Goal: Transaction & Acquisition: Purchase product/service

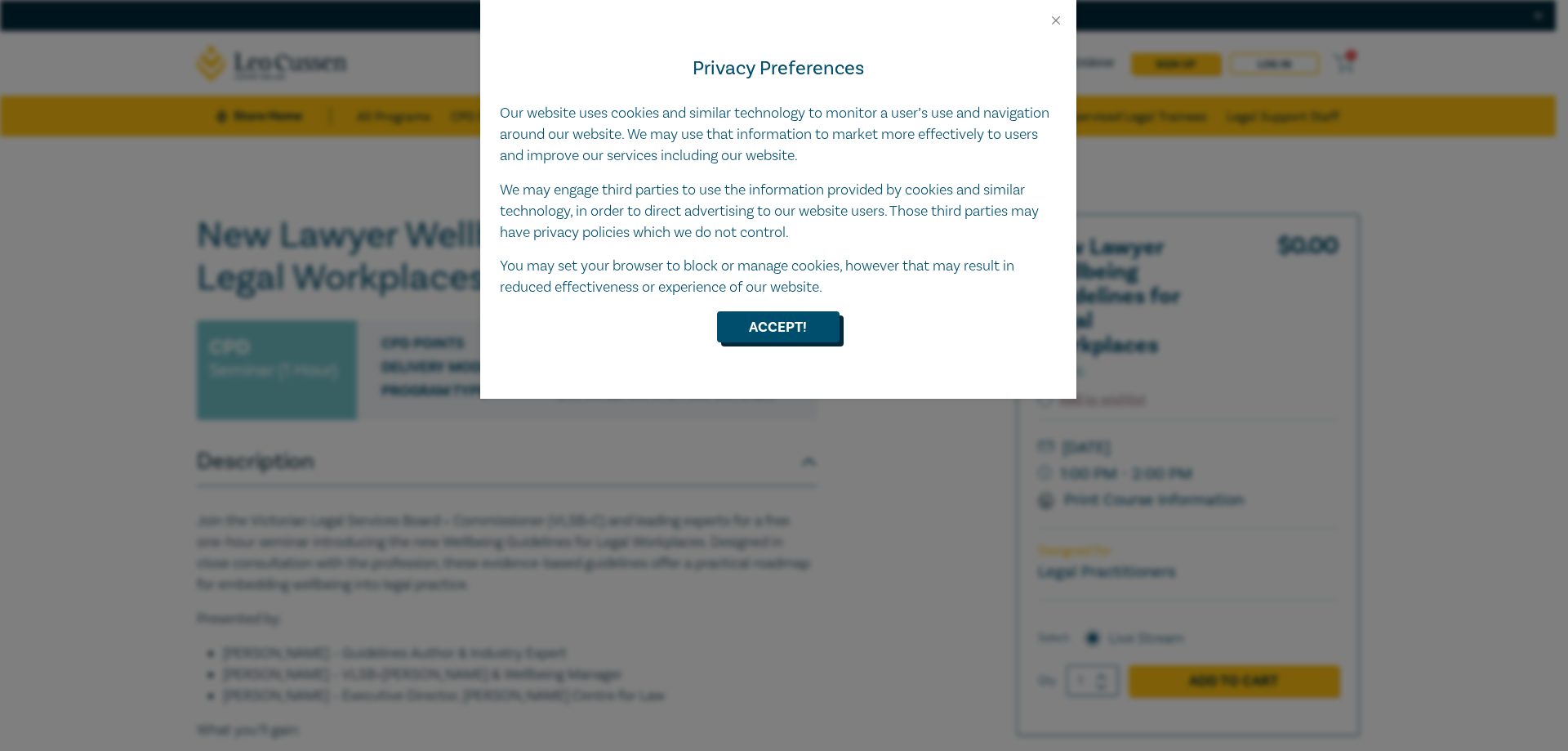
click at [766, 318] on button "Accept!" at bounding box center [778, 327] width 123 height 31
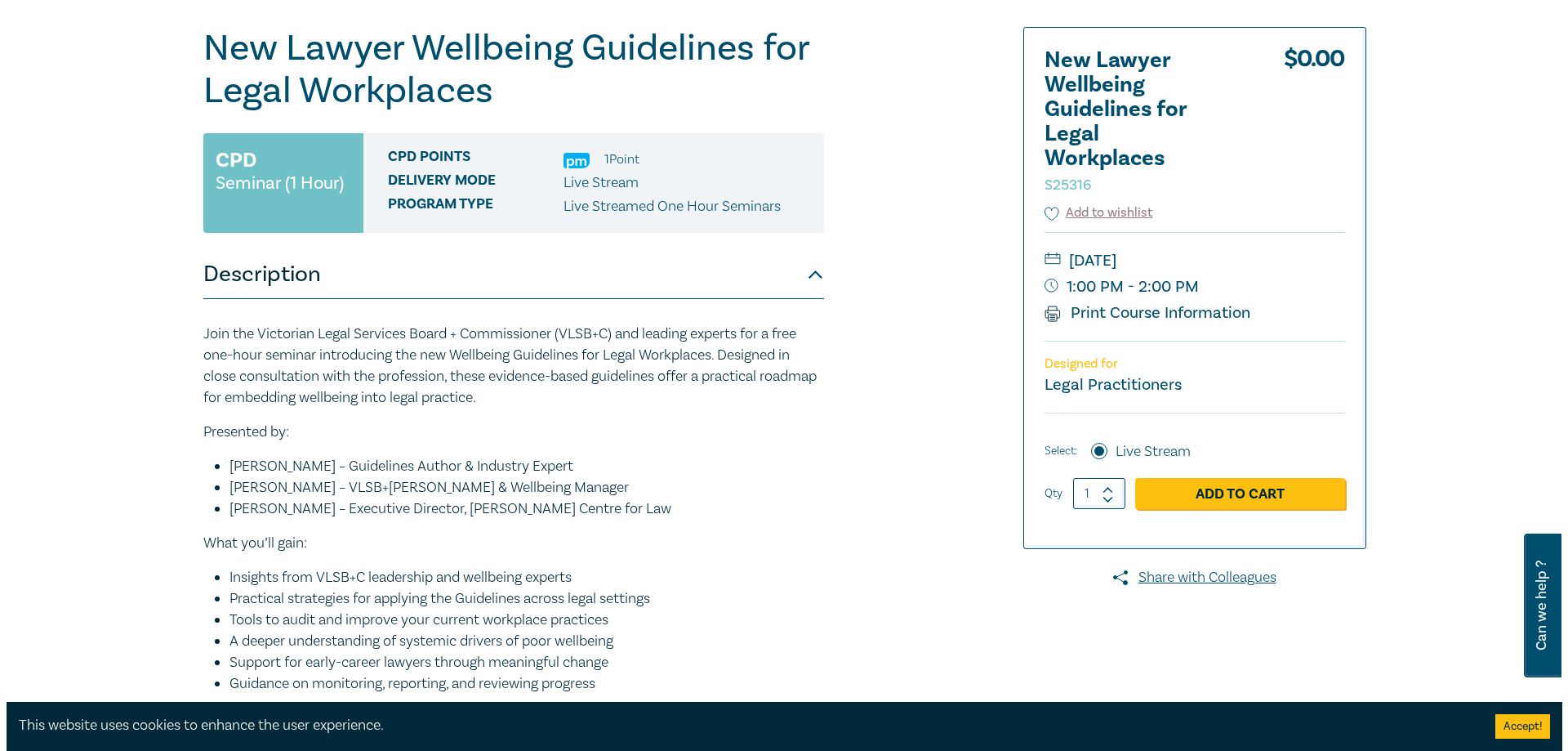
scroll to position [163, 0]
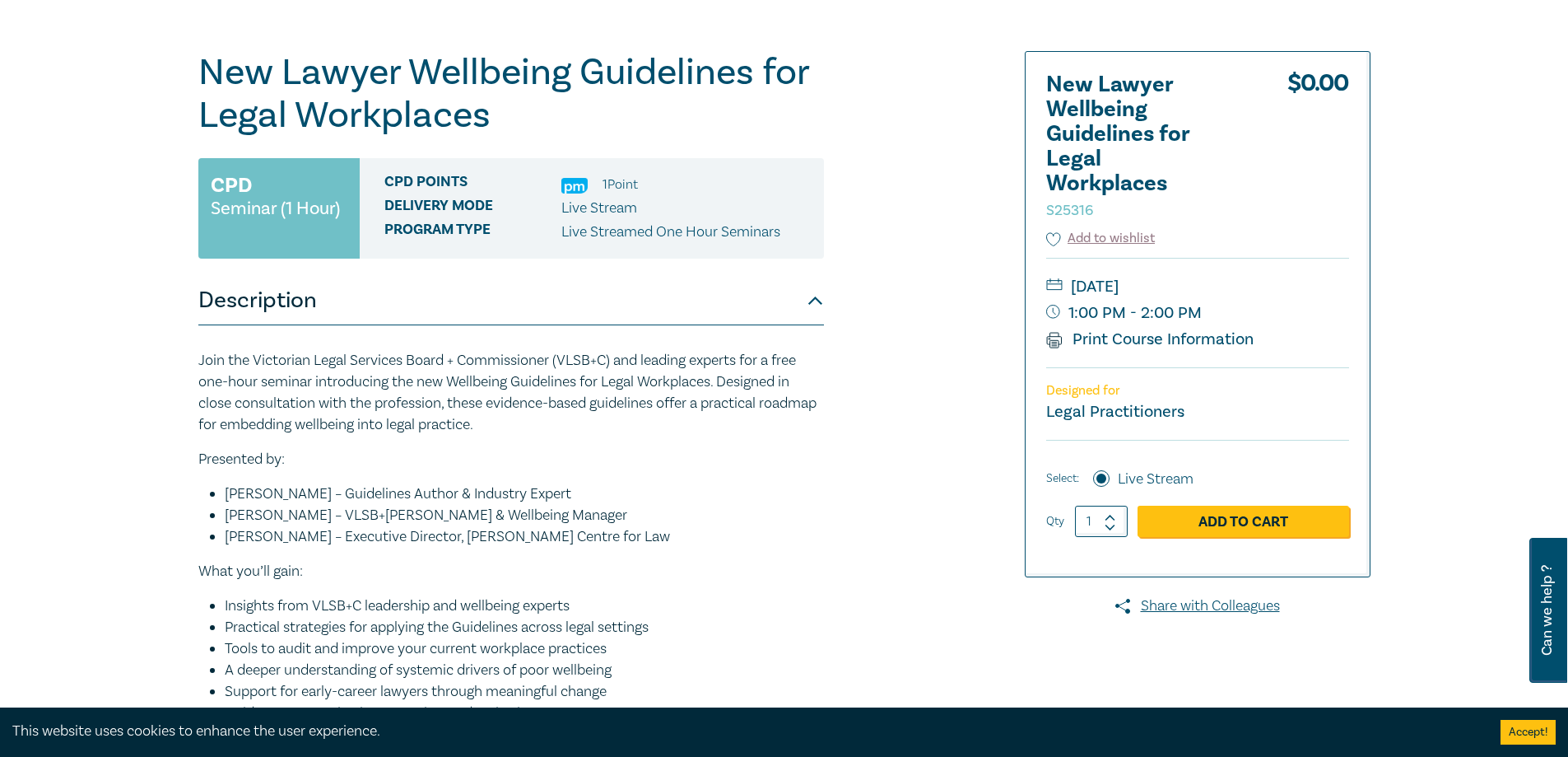
drag, startPoint x: 1131, startPoint y: 340, endPoint x: 1074, endPoint y: 364, distance: 61.8
click at [1071, 365] on div "[DATE] 1:00 PM - 2:00 PM Print Course Information" at bounding box center [1197, 312] width 303 height 109
click at [1095, 341] on link "Print Course Information" at bounding box center [1150, 339] width 208 height 21
click at [1213, 515] on link "Add to Cart" at bounding box center [1243, 521] width 212 height 32
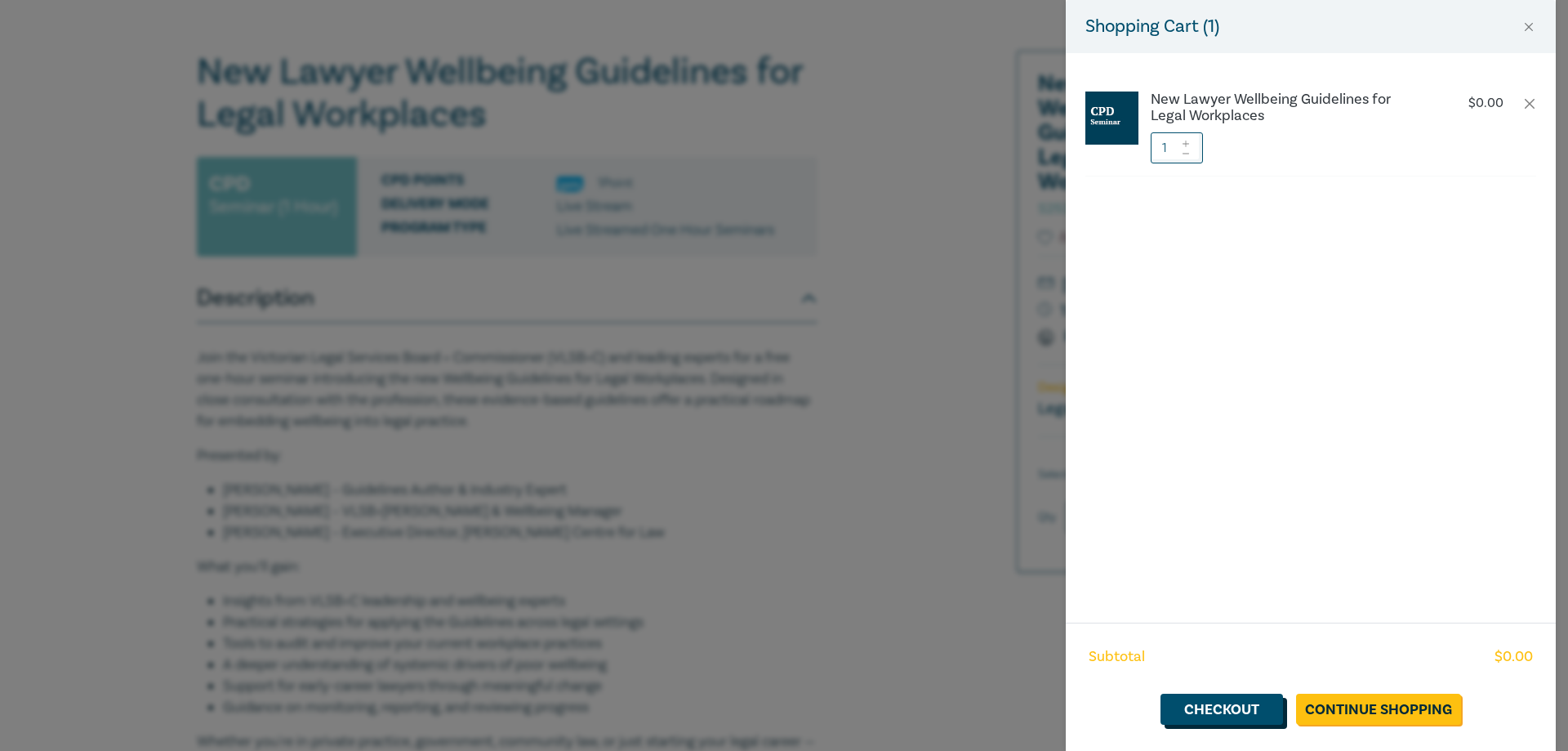
click at [1257, 713] on link "Checkout" at bounding box center [1221, 709] width 123 height 31
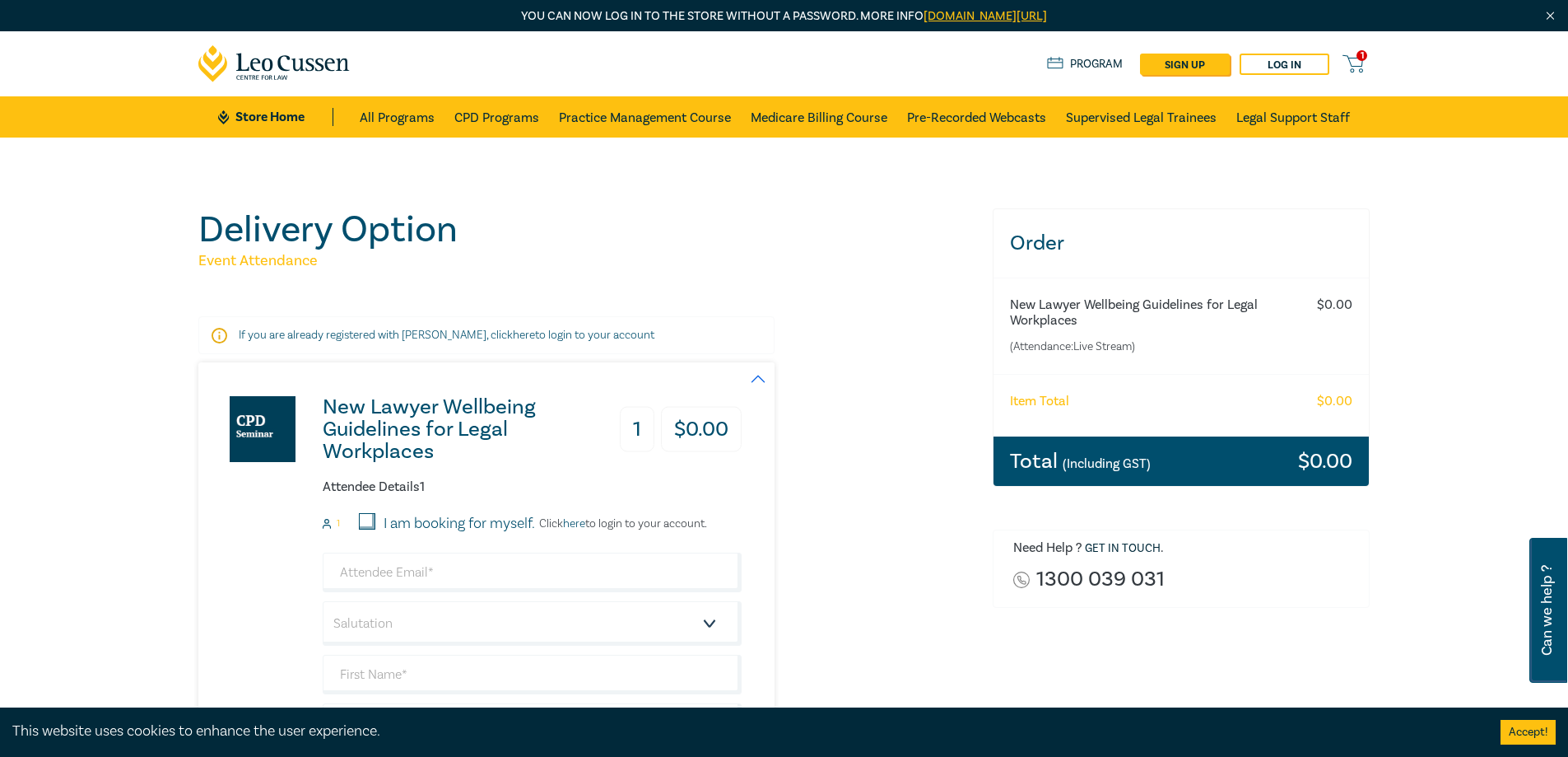
scroll to position [82, 0]
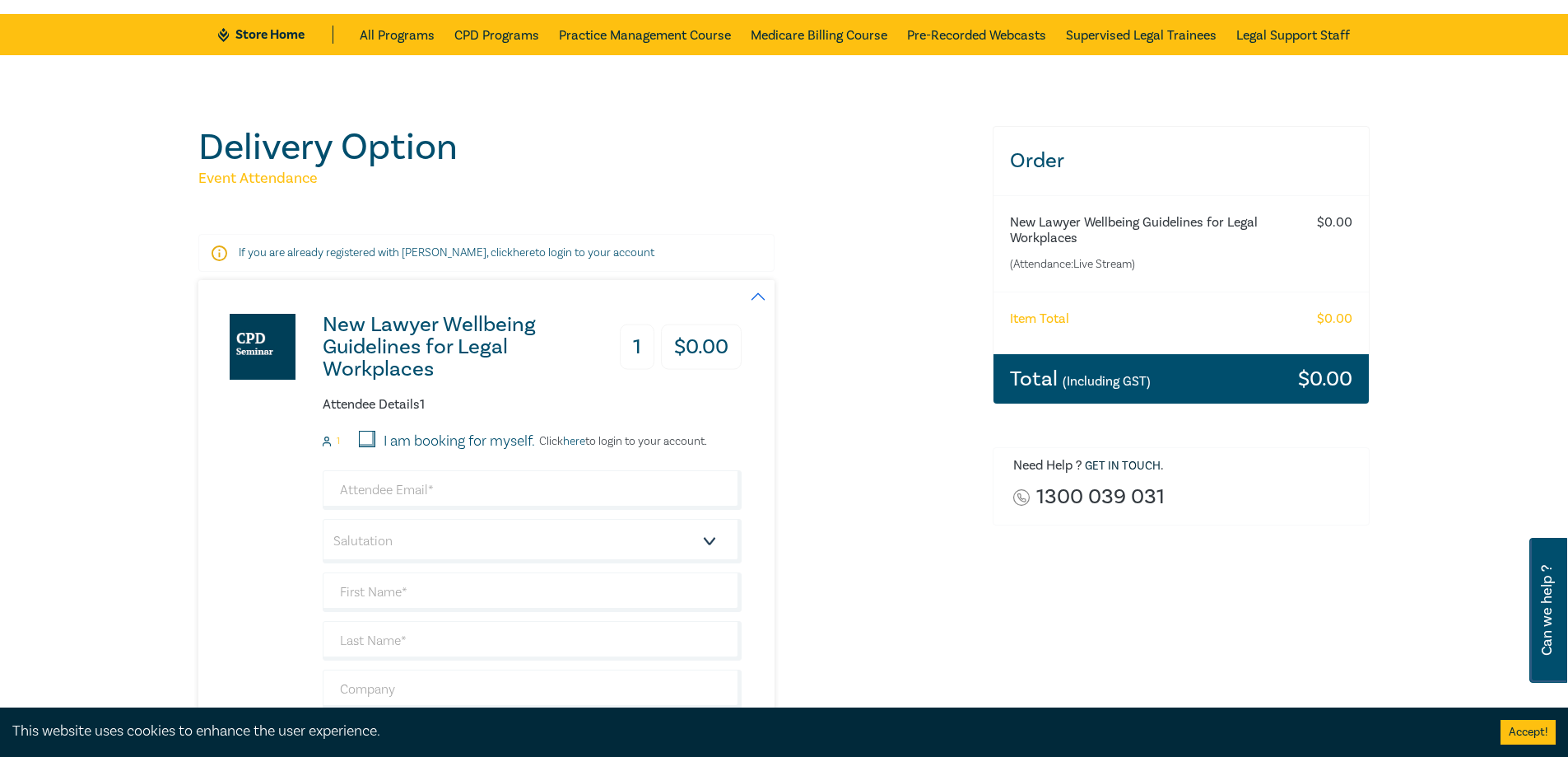
click at [364, 440] on input "I am booking for myself." at bounding box center [367, 439] width 16 height 16
checkbox input "true"
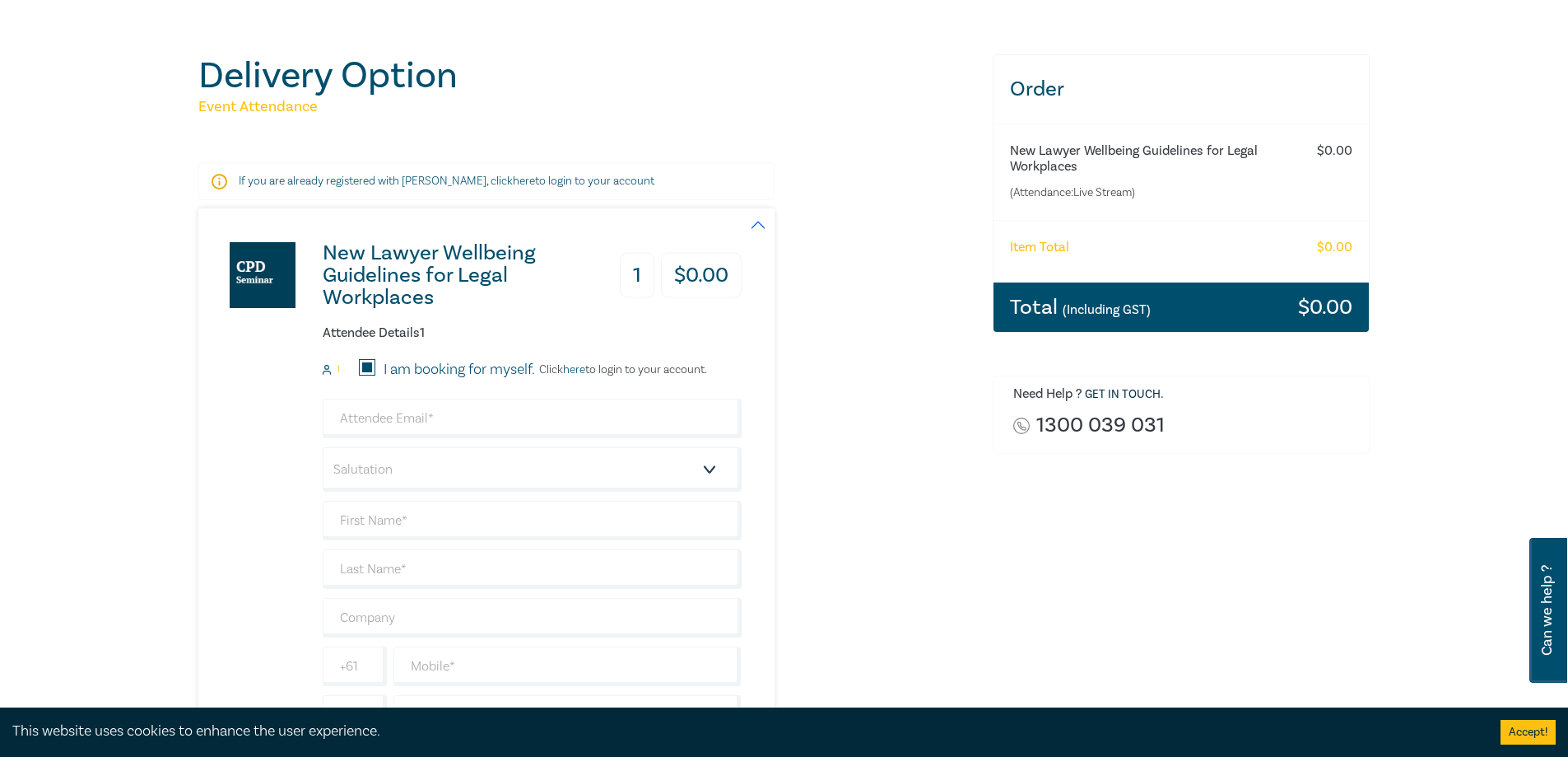
scroll to position [247, 0]
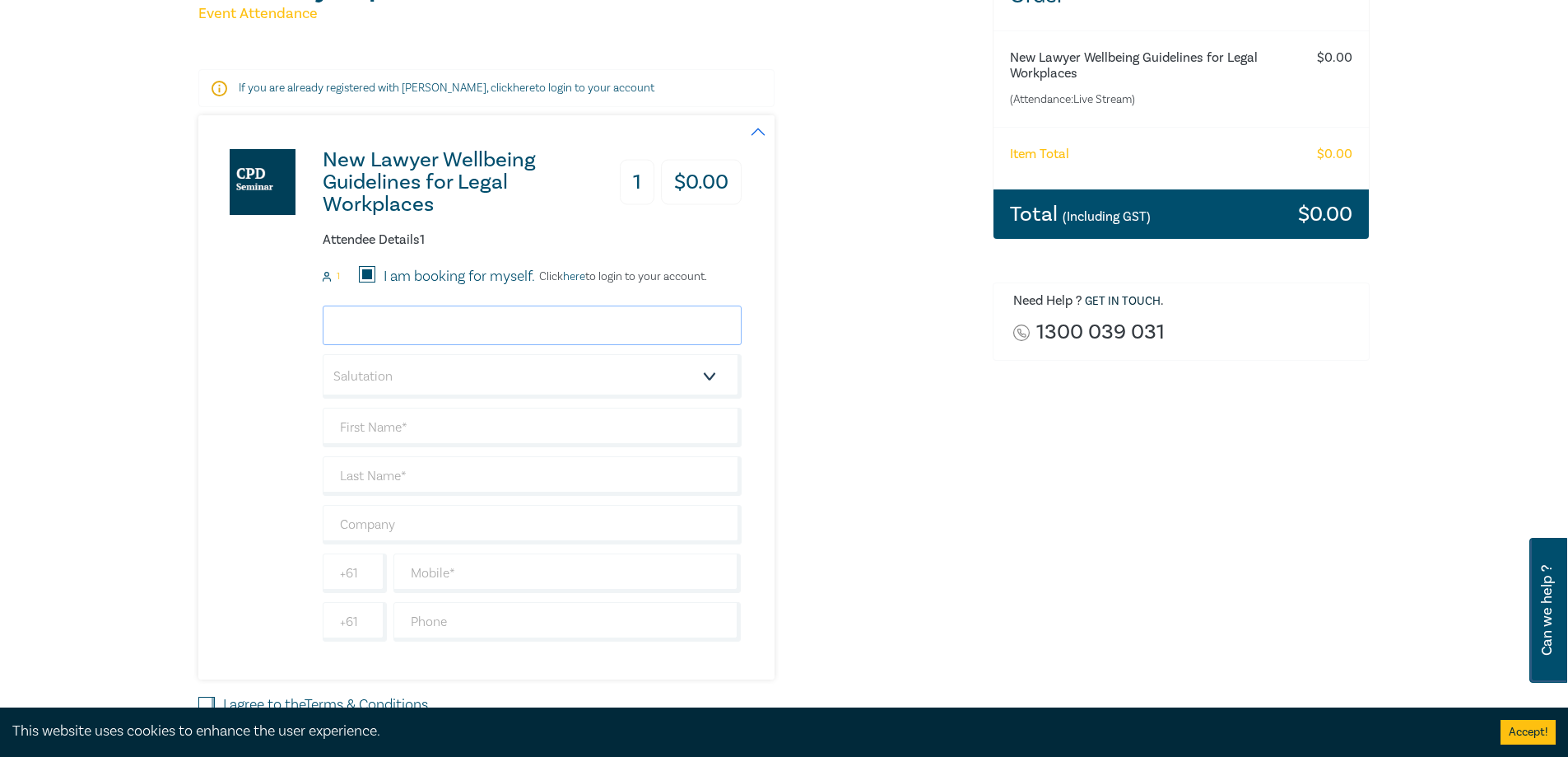
click at [444, 325] on input "email" at bounding box center [531, 325] width 419 height 39
type input "[PERSON_NAME][EMAIL_ADDRESS][DOMAIN_NAME]"
click at [449, 376] on select "Salutation Mr. Mrs. Ms. Miss Dr. Prof. Other" at bounding box center [531, 376] width 419 height 44
select select "Ms."
click at [322, 354] on select "Salutation Mr. Mrs. Ms. Miss Dr. Prof. Other" at bounding box center [531, 376] width 419 height 44
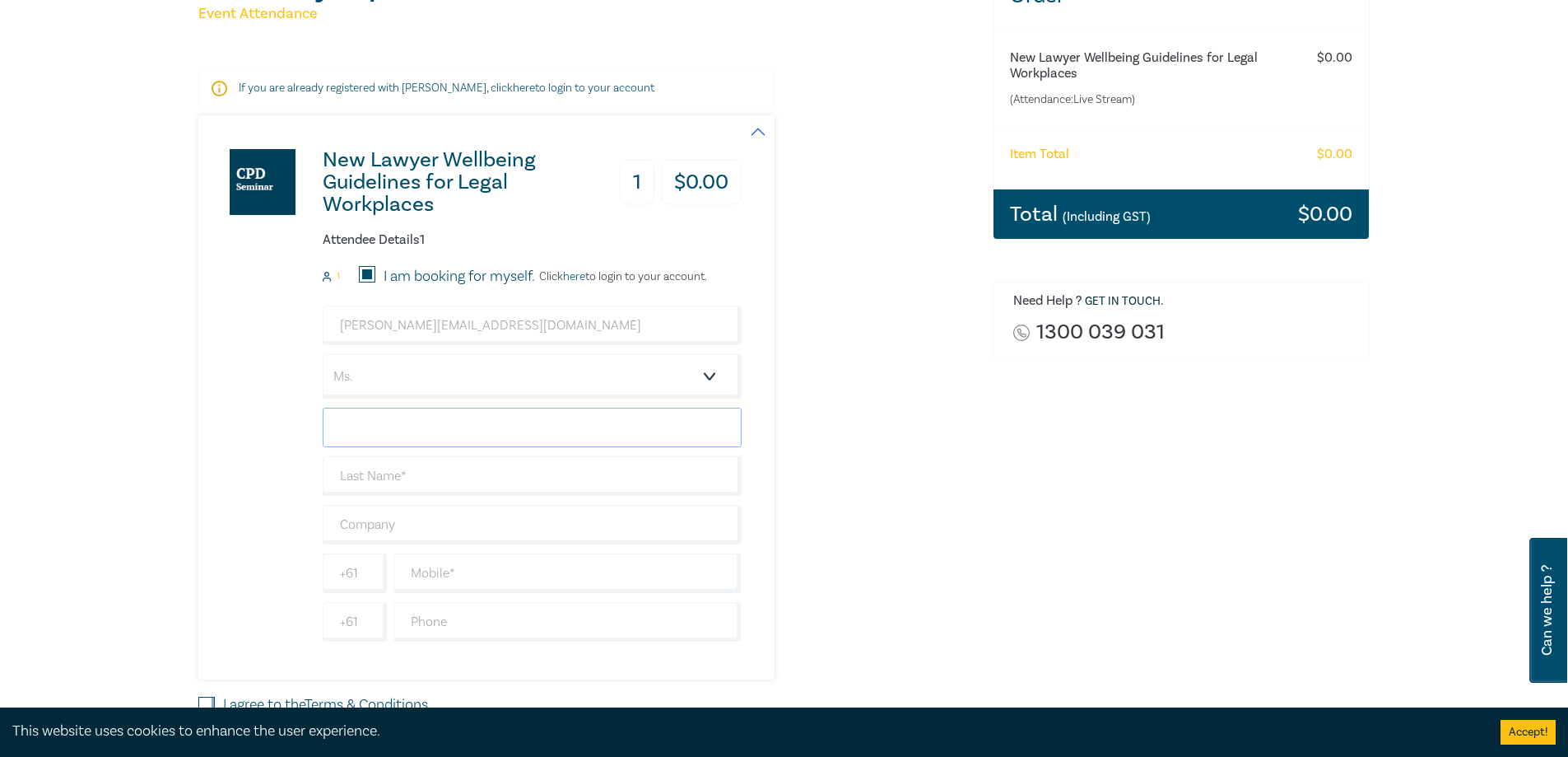
click at [369, 429] on input "text" at bounding box center [531, 428] width 419 height 39
type input "[PERSON_NAME]"
drag, startPoint x: 399, startPoint y: 451, endPoint x: 410, endPoint y: 472, distance: 23.7
click at [410, 472] on input "text" at bounding box center [531, 476] width 419 height 39
type input "[PERSON_NAME]"
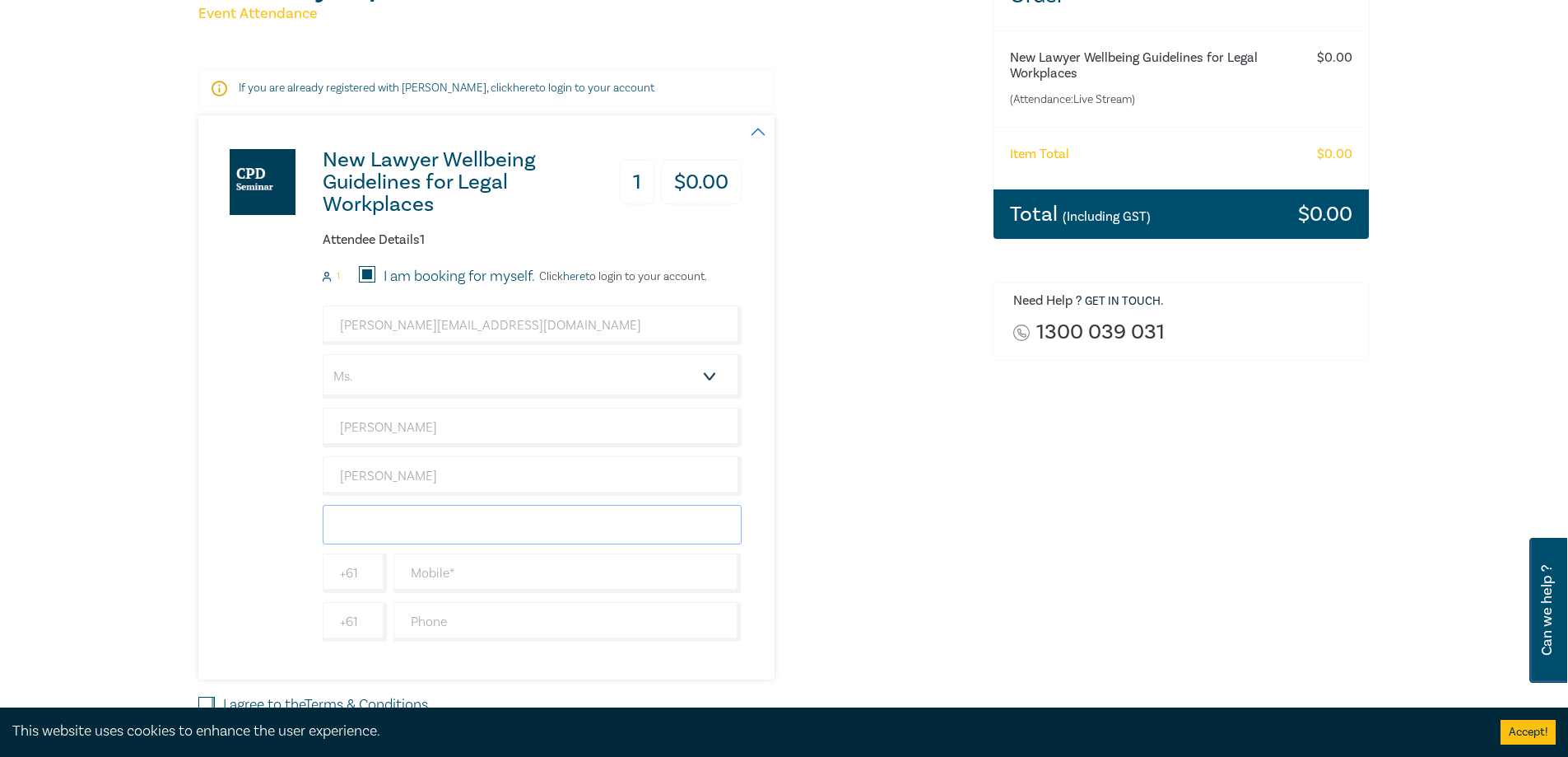
click at [387, 533] on input "text" at bounding box center [531, 524] width 419 height 39
type input "Altura Legal"
click at [453, 569] on input "text" at bounding box center [567, 573] width 348 height 39
type input "478155992"
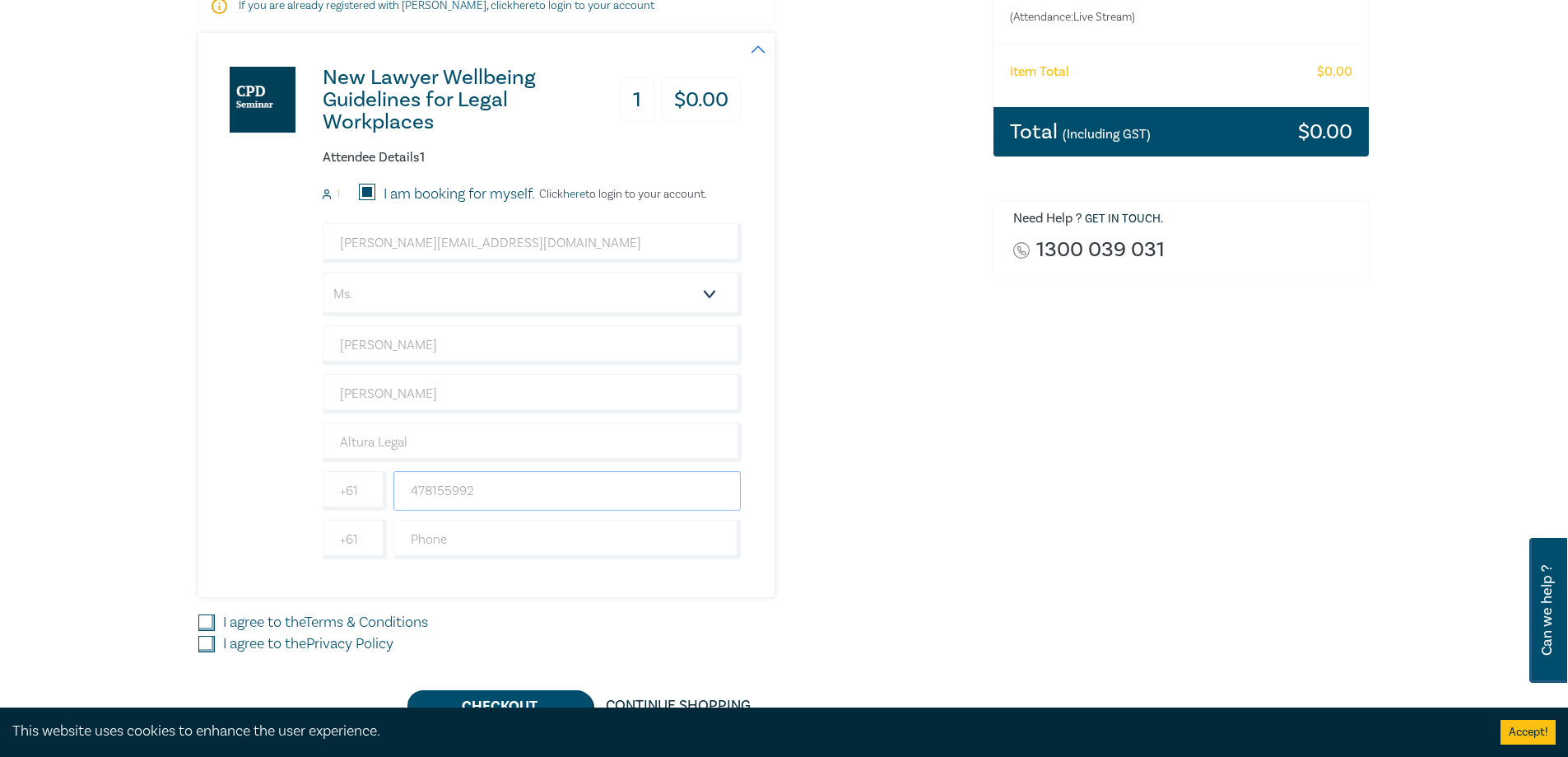
scroll to position [411, 0]
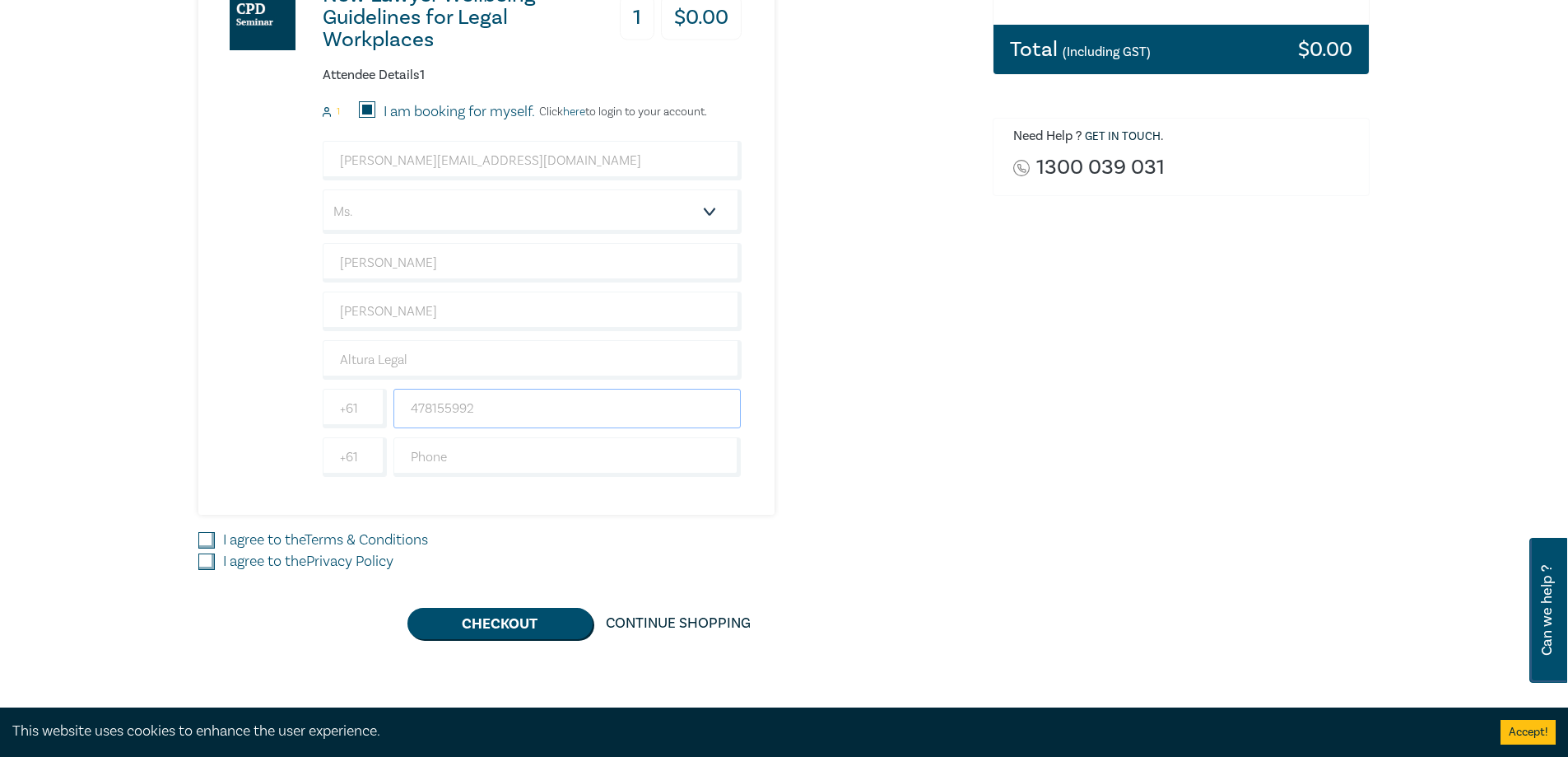
drag, startPoint x: 494, startPoint y: 415, endPoint x: 392, endPoint y: 411, distance: 102.1
click at [397, 411] on input "478155992" at bounding box center [567, 408] width 348 height 39
click at [206, 535] on input "I agree to the Terms & Conditions" at bounding box center [206, 539] width 16 height 16
checkbox input "true"
click at [206, 556] on input "I agree to the Privacy Policy" at bounding box center [206, 561] width 16 height 16
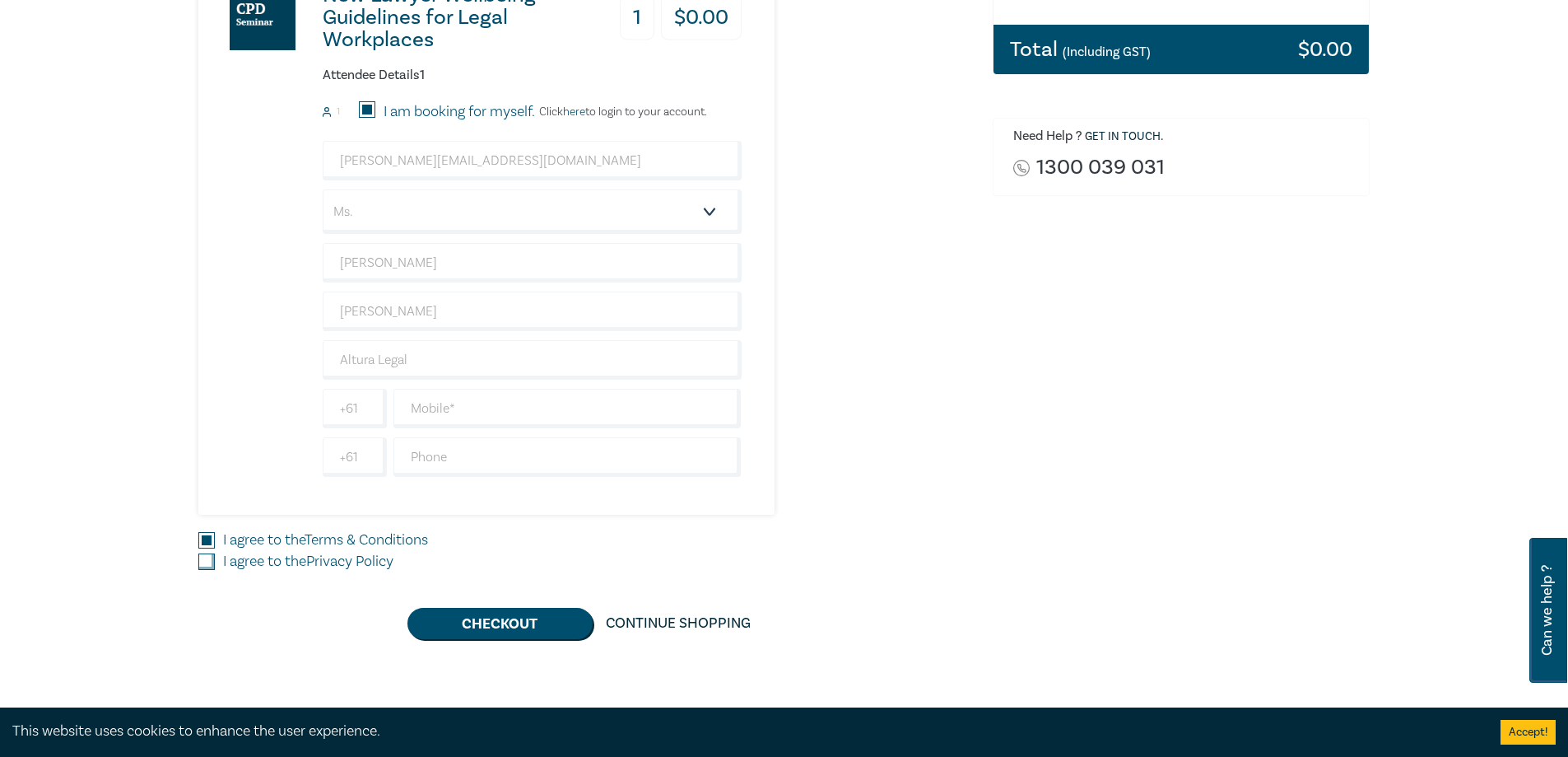
checkbox input "true"
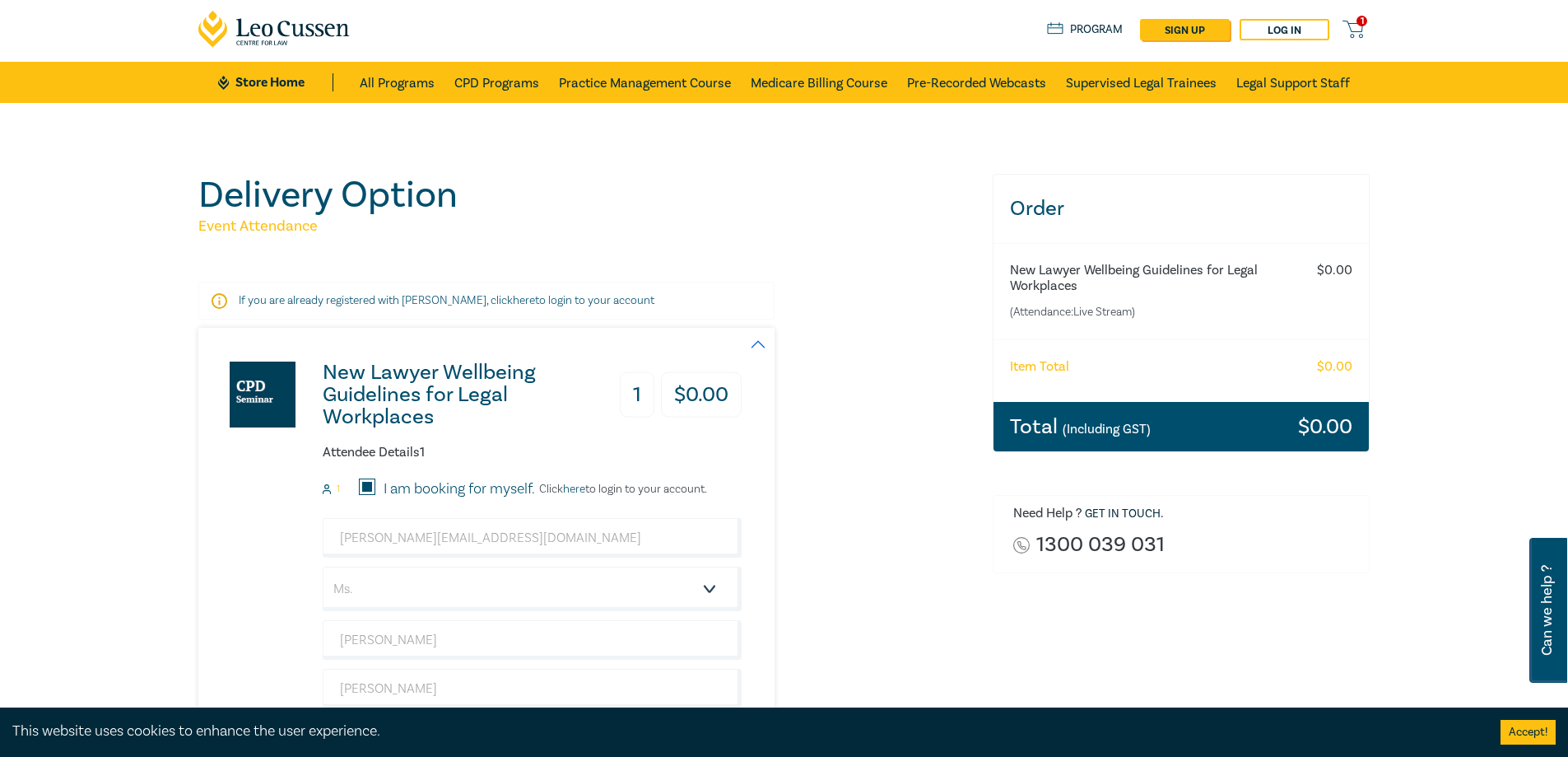
scroll to position [0, 0]
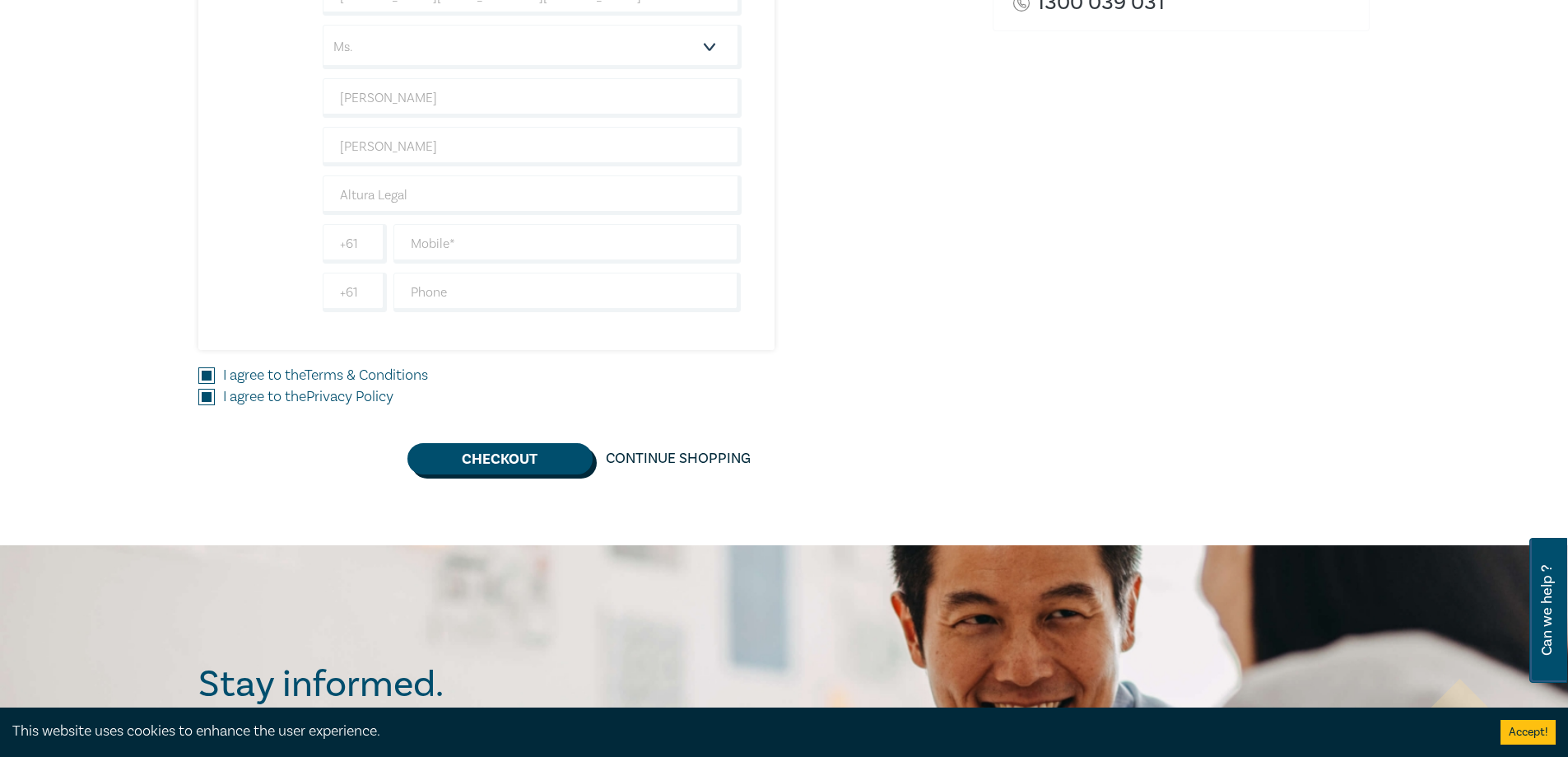
click at [508, 463] on button "Checkout" at bounding box center [500, 458] width 185 height 32
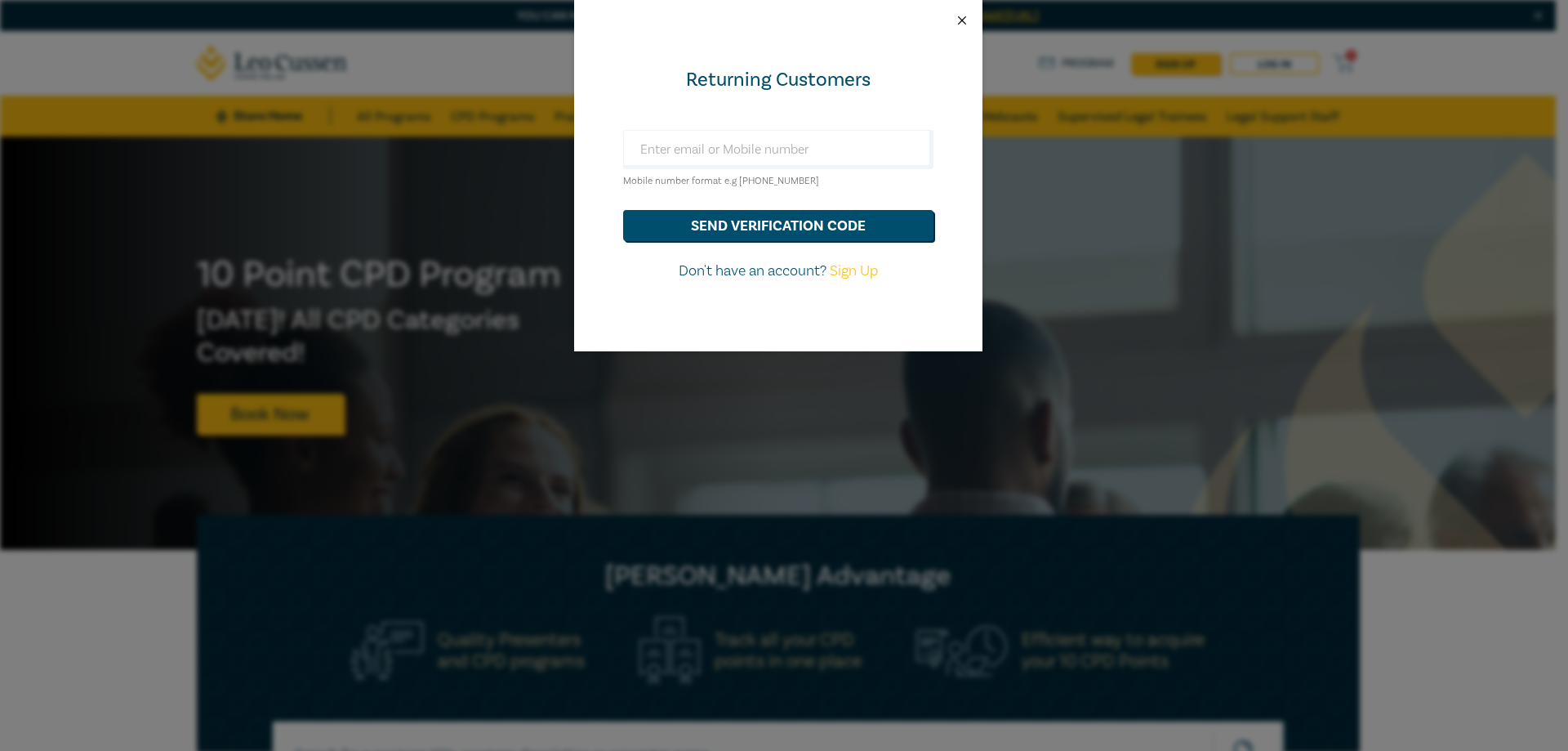
click at [957, 20] on button "Close" at bounding box center [961, 19] width 14 height 14
